Goal: Information Seeking & Learning: Learn about a topic

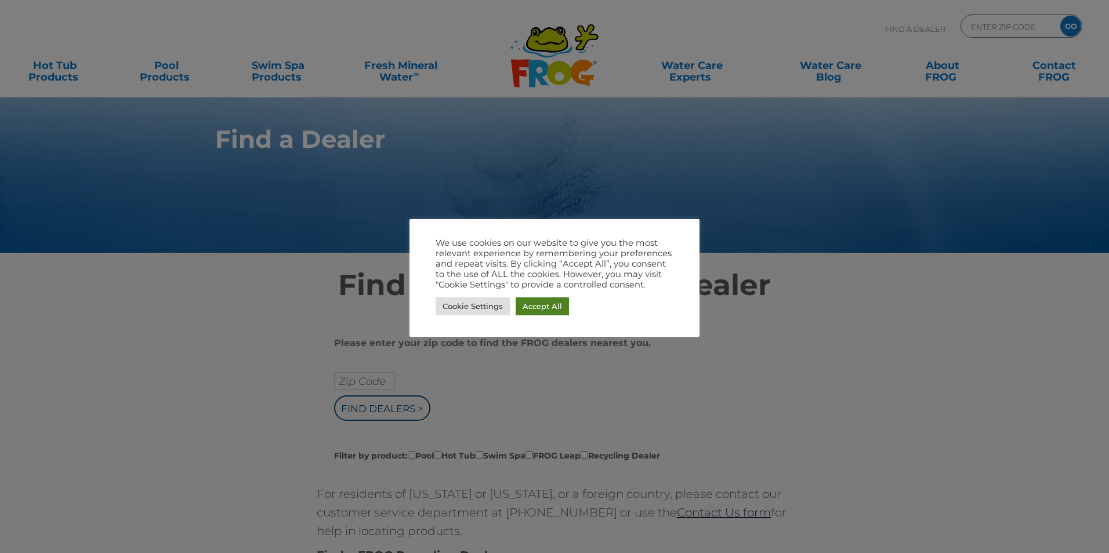
click at [540, 309] on link "Accept All" at bounding box center [542, 307] width 53 height 18
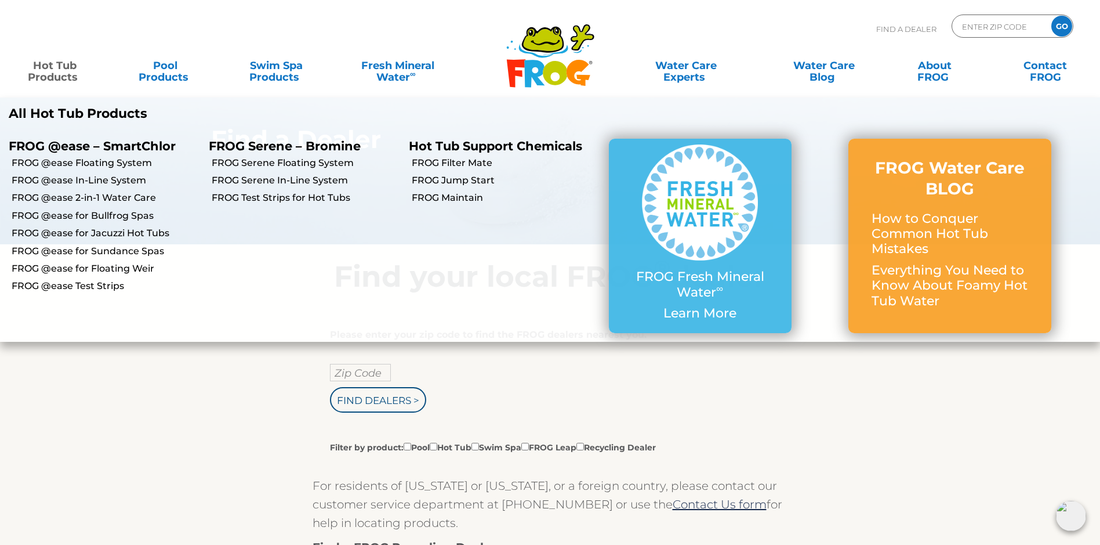
click at [57, 71] on link "Hot Tub Products" at bounding box center [55, 65] width 86 height 23
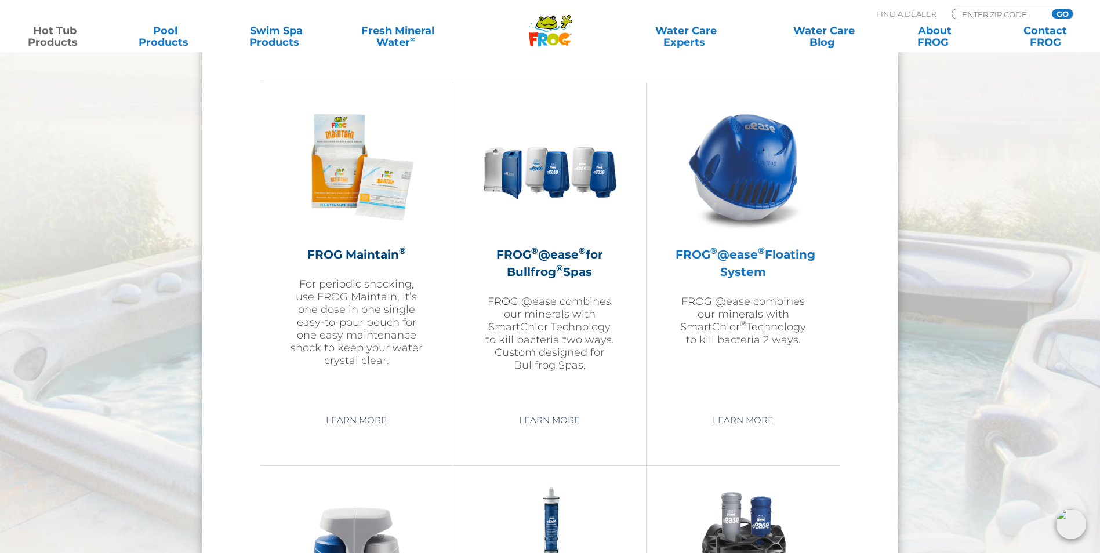
scroll to position [1334, 0]
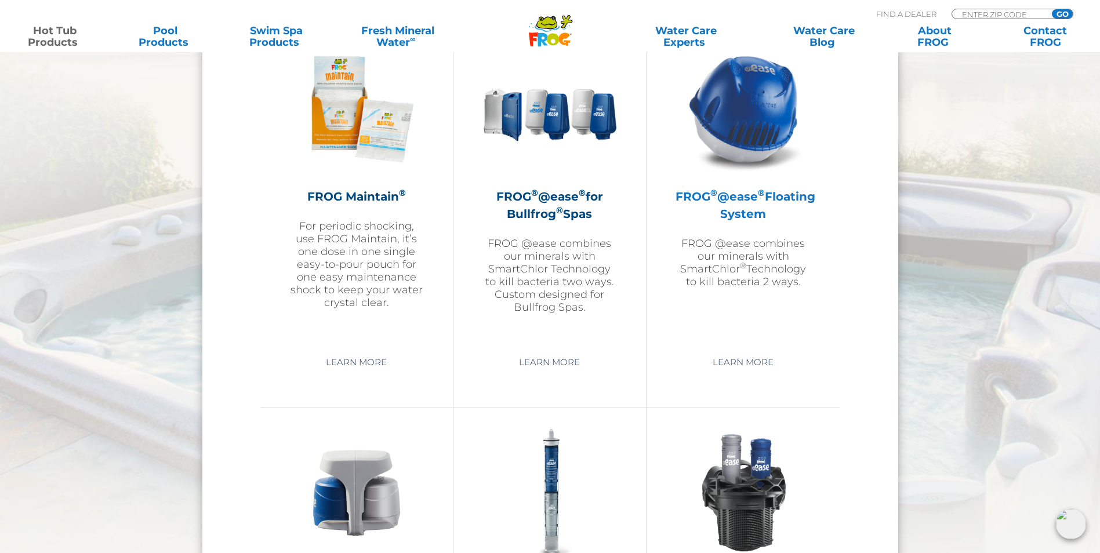
click at [723, 204] on h2 "FROG ® @ease ® Floating System" at bounding box center [743, 205] width 135 height 35
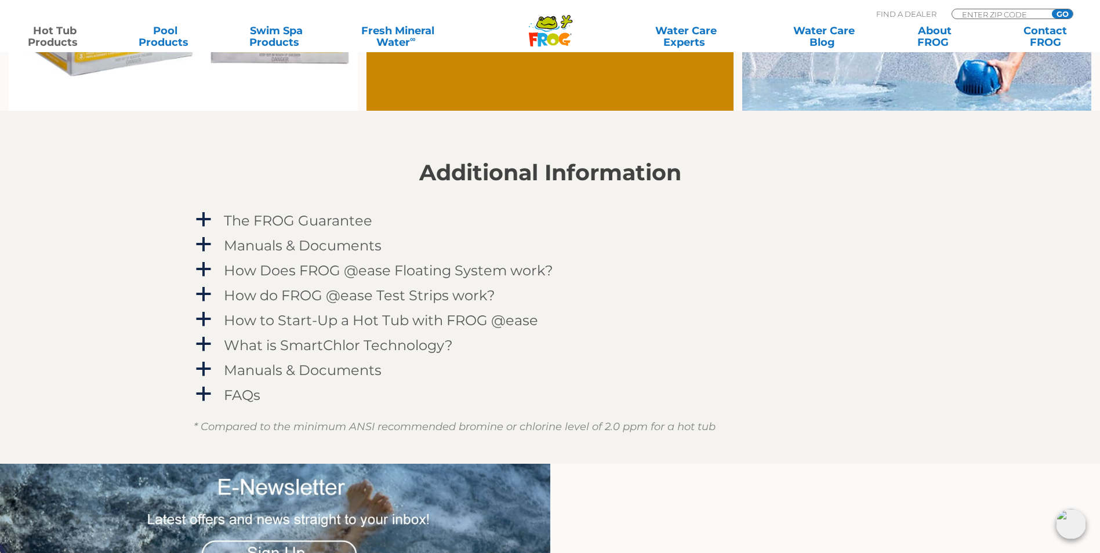
scroll to position [1160, 0]
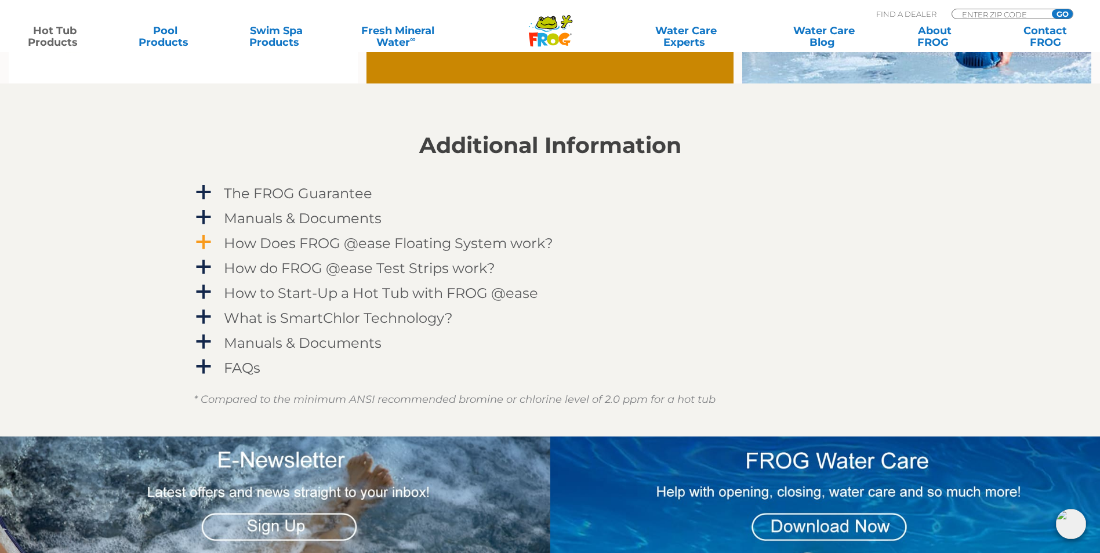
click at [288, 245] on h4 "How Does FROG @ease Floating System work?" at bounding box center [389, 244] width 330 height 16
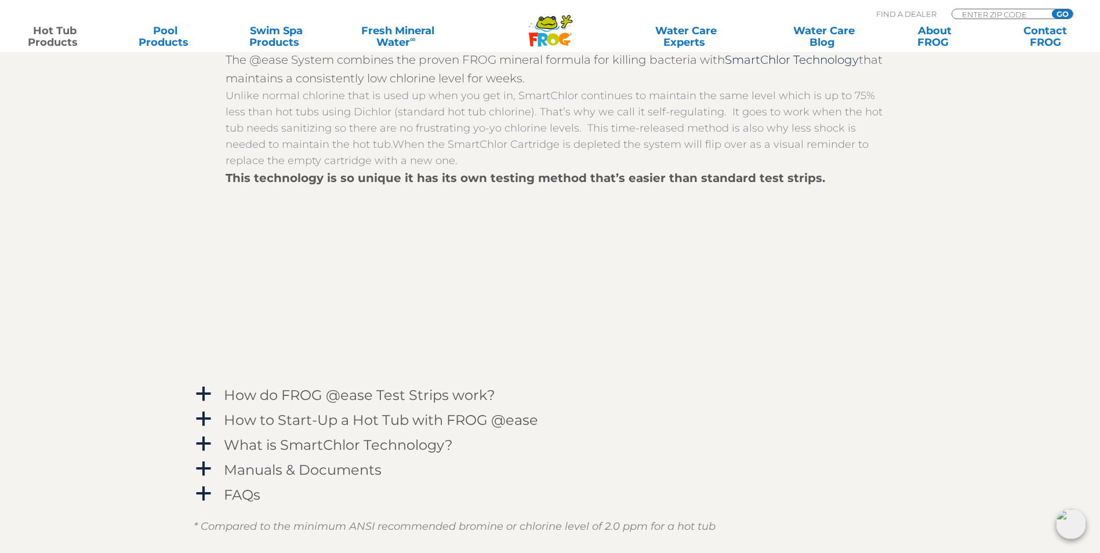
scroll to position [1508, 0]
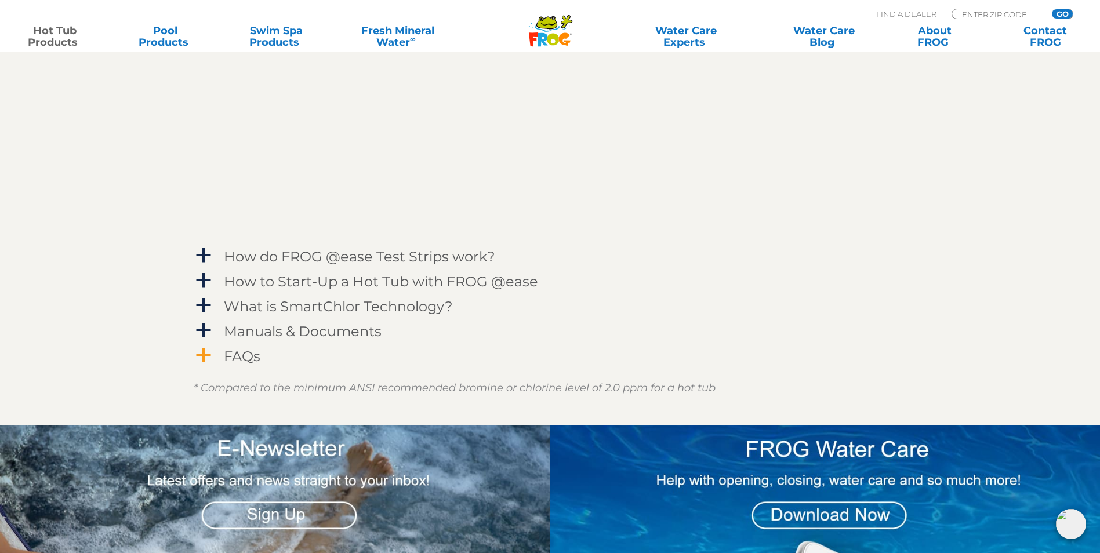
click at [228, 354] on h4 "FAQs" at bounding box center [242, 357] width 37 height 16
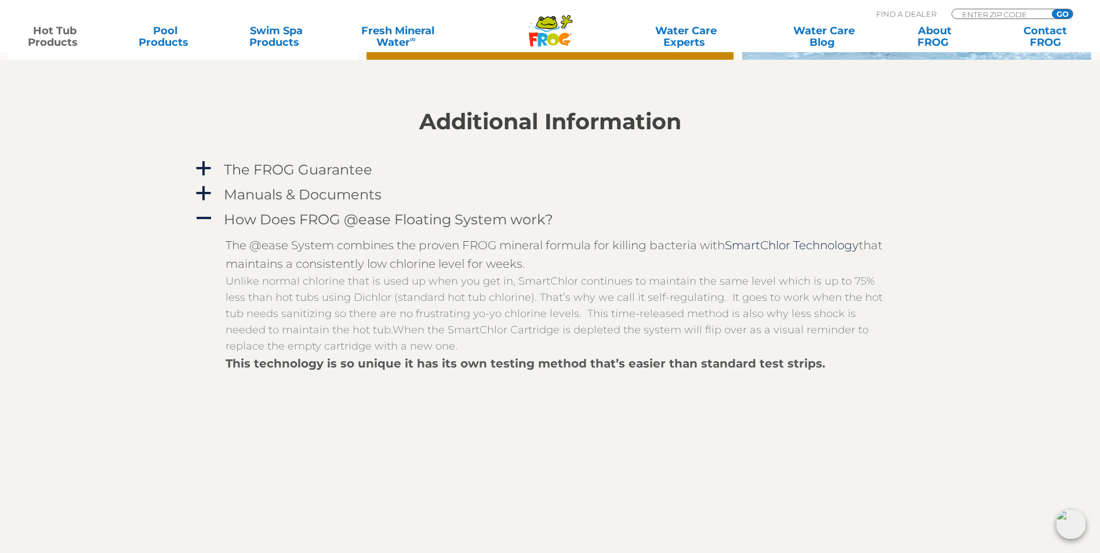
scroll to position [1218, 0]
